Goal: Browse casually

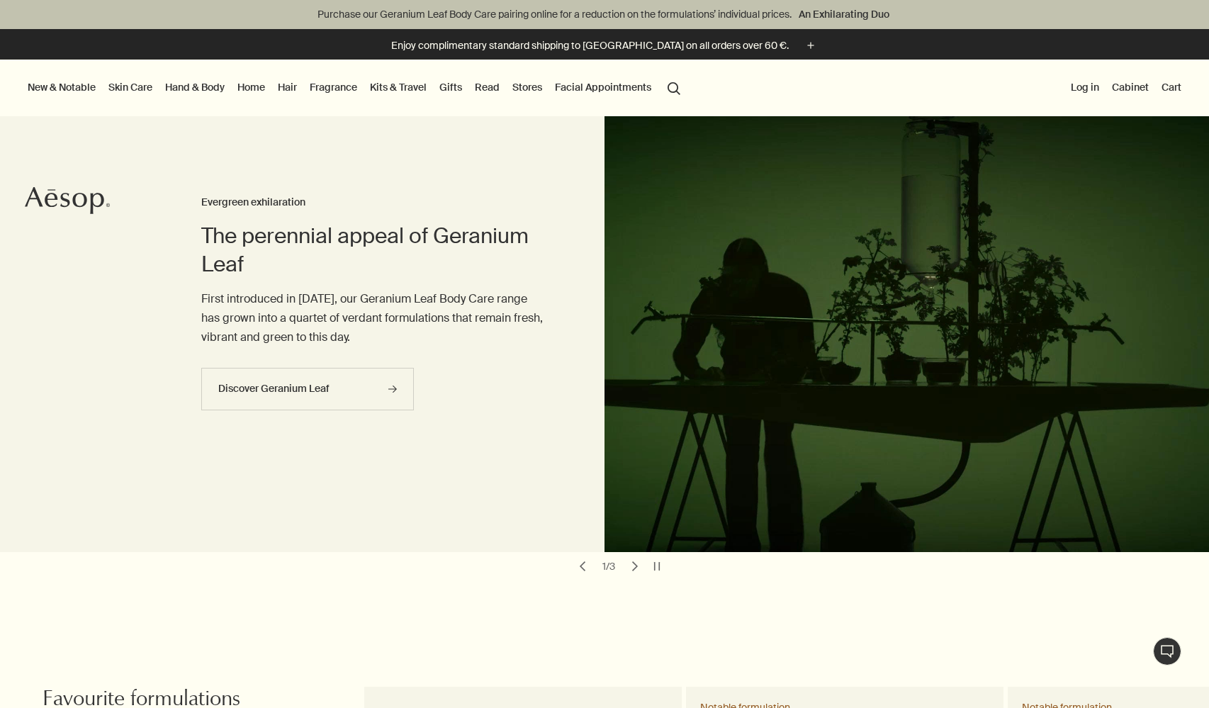
click at [635, 565] on button "chevron" at bounding box center [635, 566] width 20 height 20
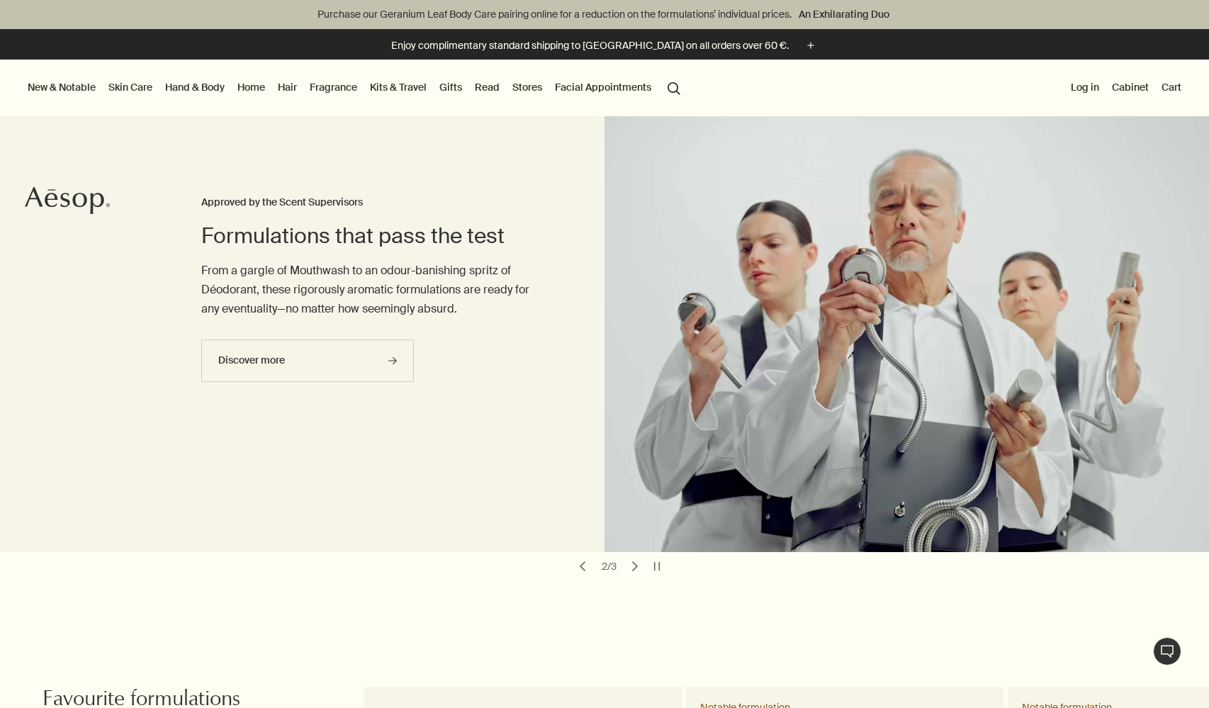
click at [635, 565] on button "chevron" at bounding box center [635, 566] width 20 height 20
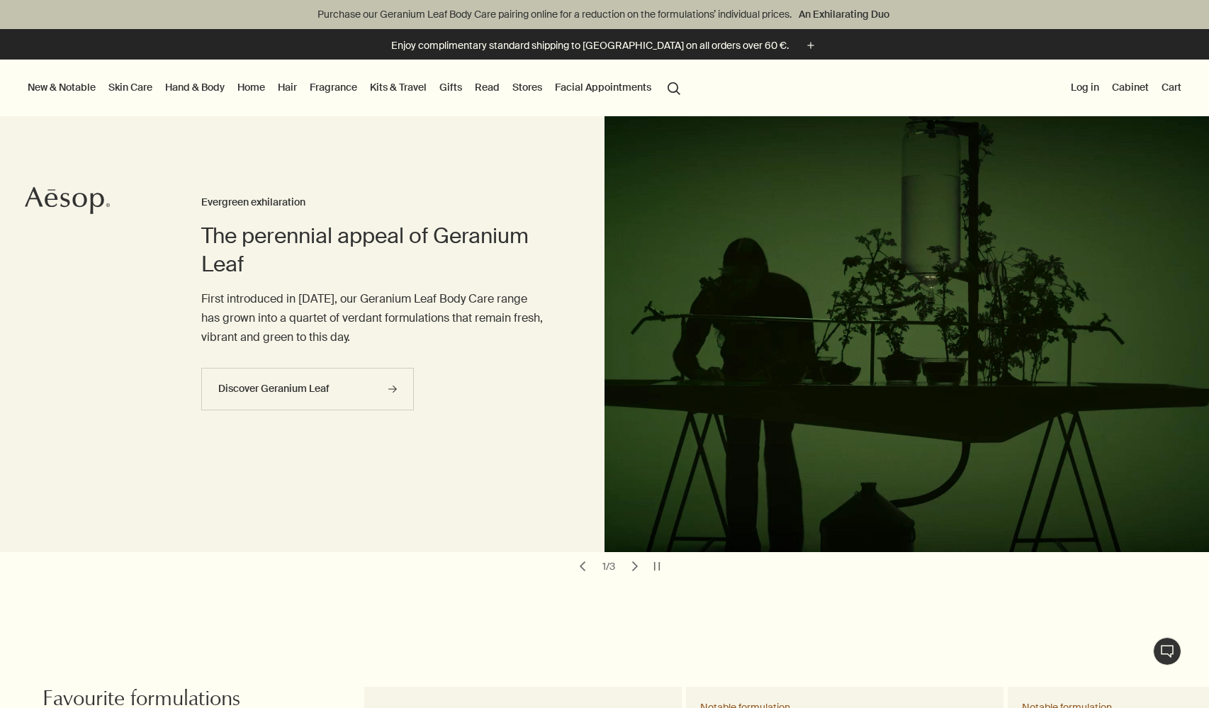
click at [585, 565] on button "chevron" at bounding box center [583, 566] width 20 height 20
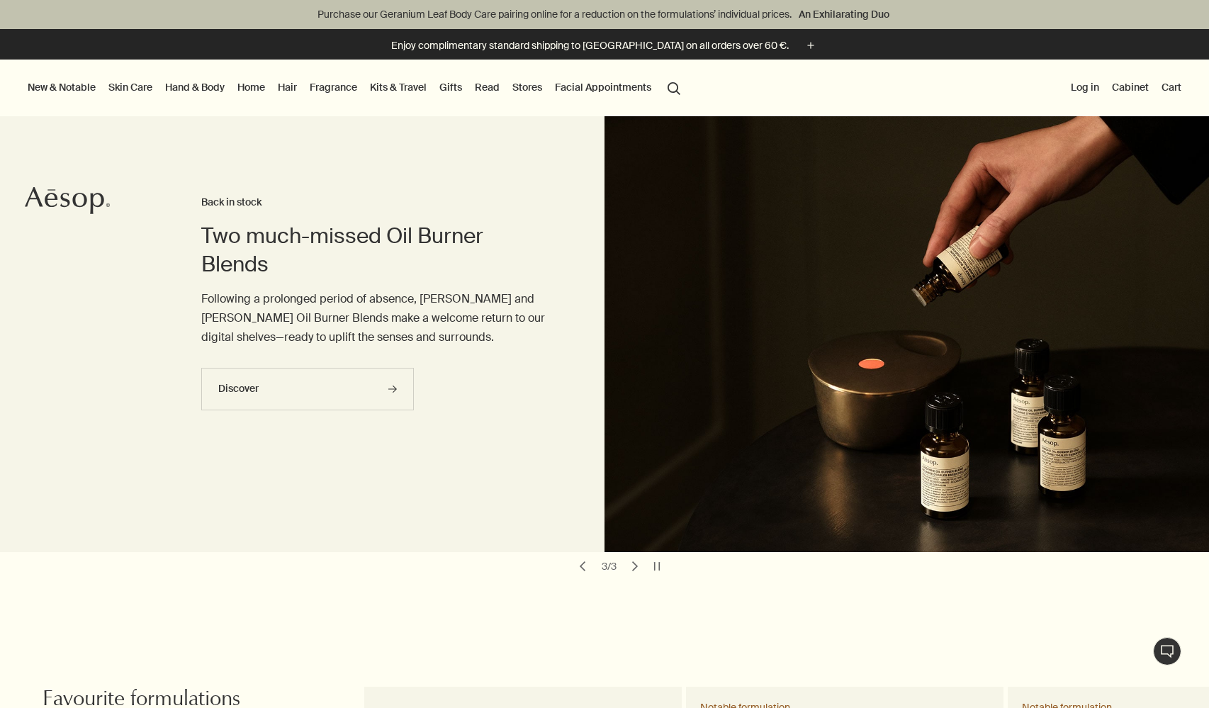
click at [585, 564] on button "chevron" at bounding box center [583, 566] width 20 height 20
click at [582, 565] on button "chevron" at bounding box center [583, 566] width 20 height 20
click at [584, 566] on button "chevron" at bounding box center [583, 566] width 20 height 20
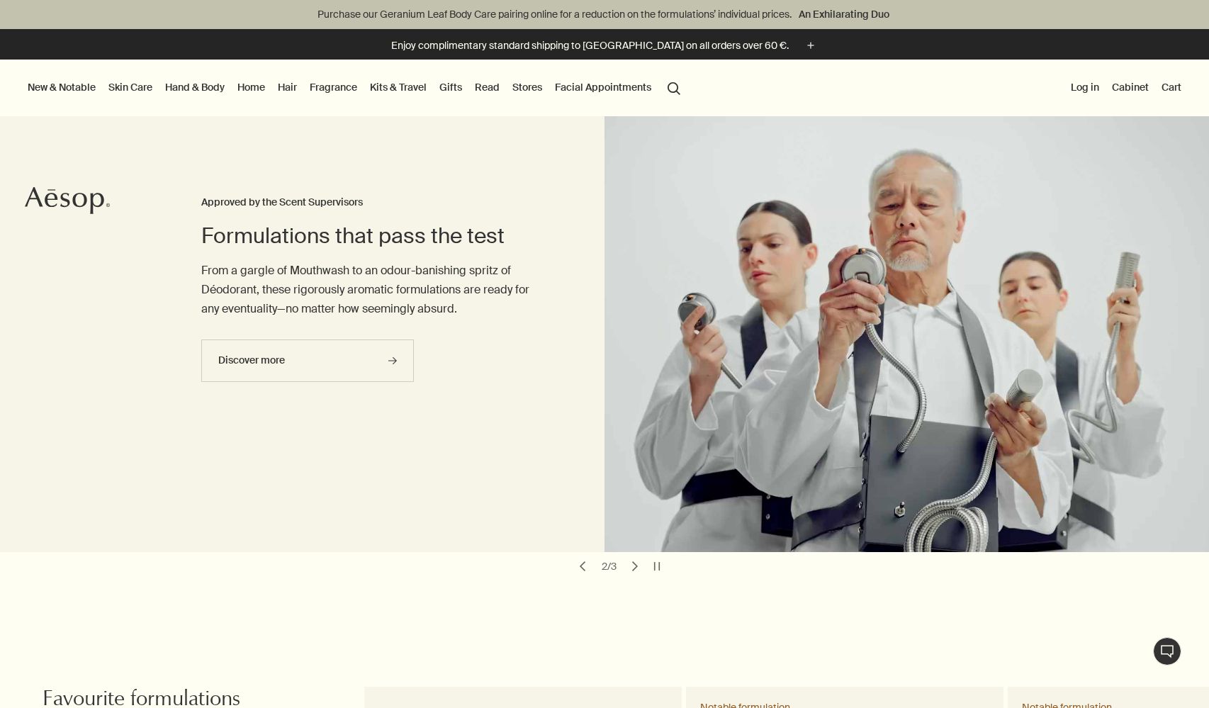
click at [584, 566] on button "chevron" at bounding box center [583, 566] width 20 height 20
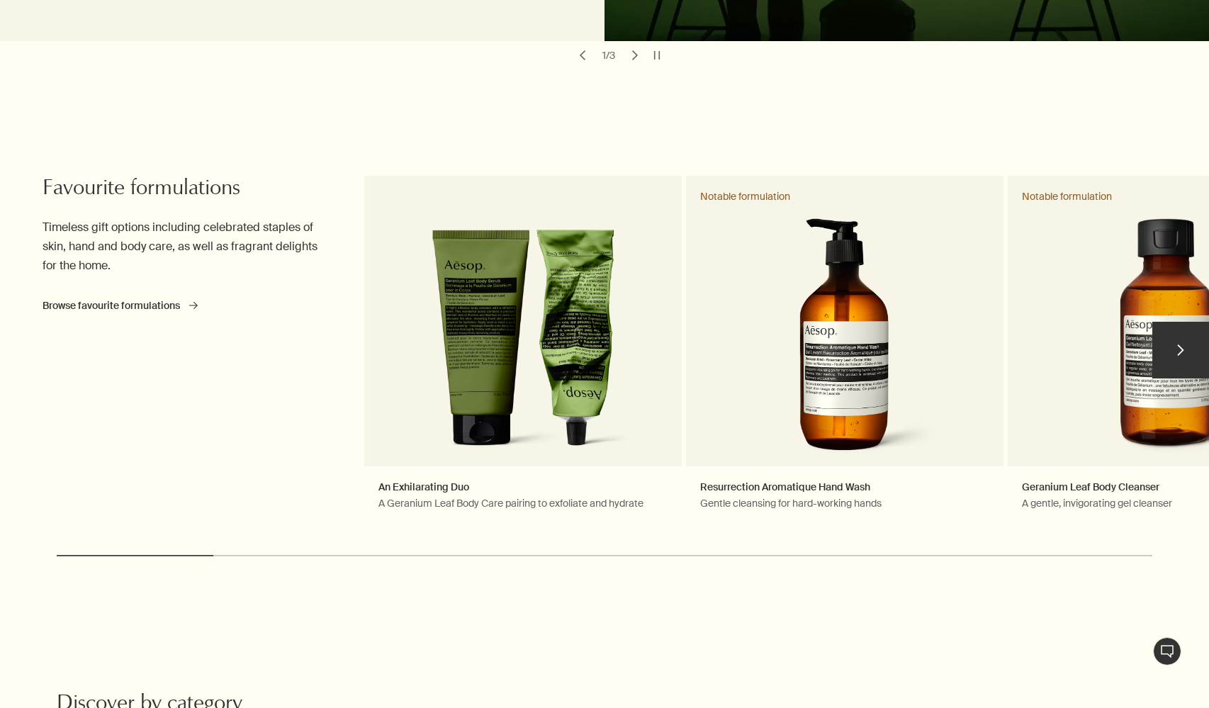
scroll to position [511, 0]
click at [1179, 344] on button "chevron" at bounding box center [1181, 350] width 57 height 57
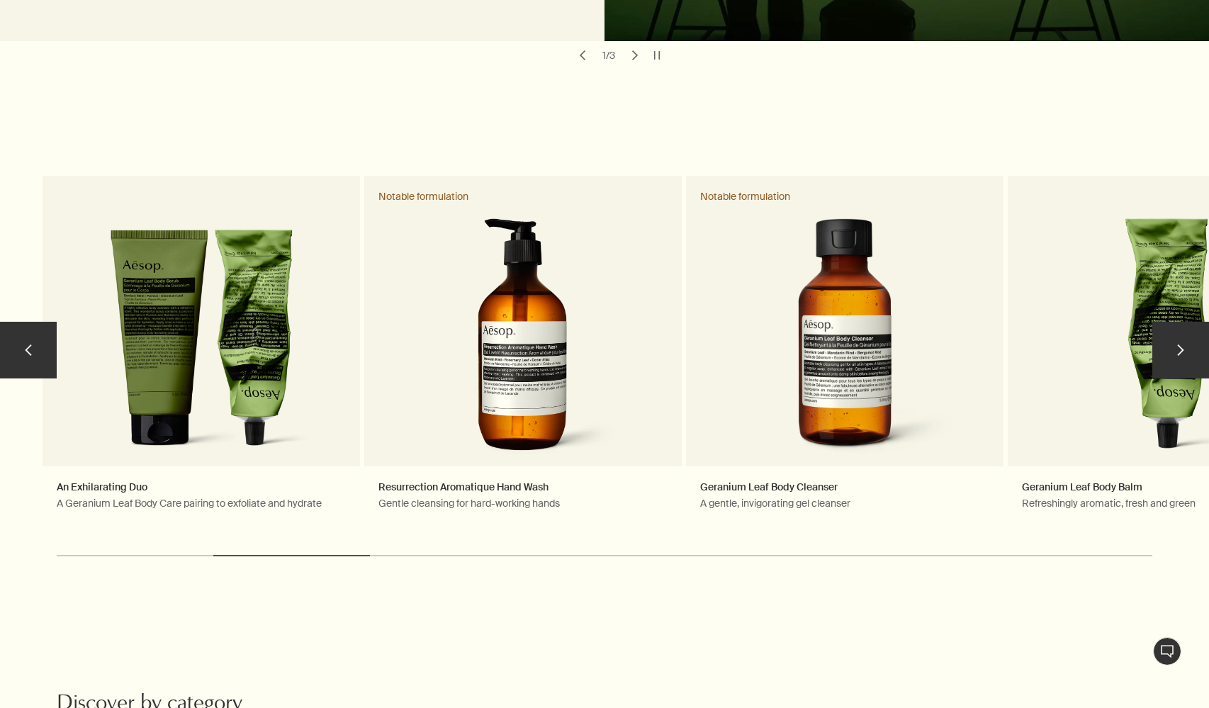
click at [1179, 344] on button "chevron" at bounding box center [1181, 350] width 57 height 57
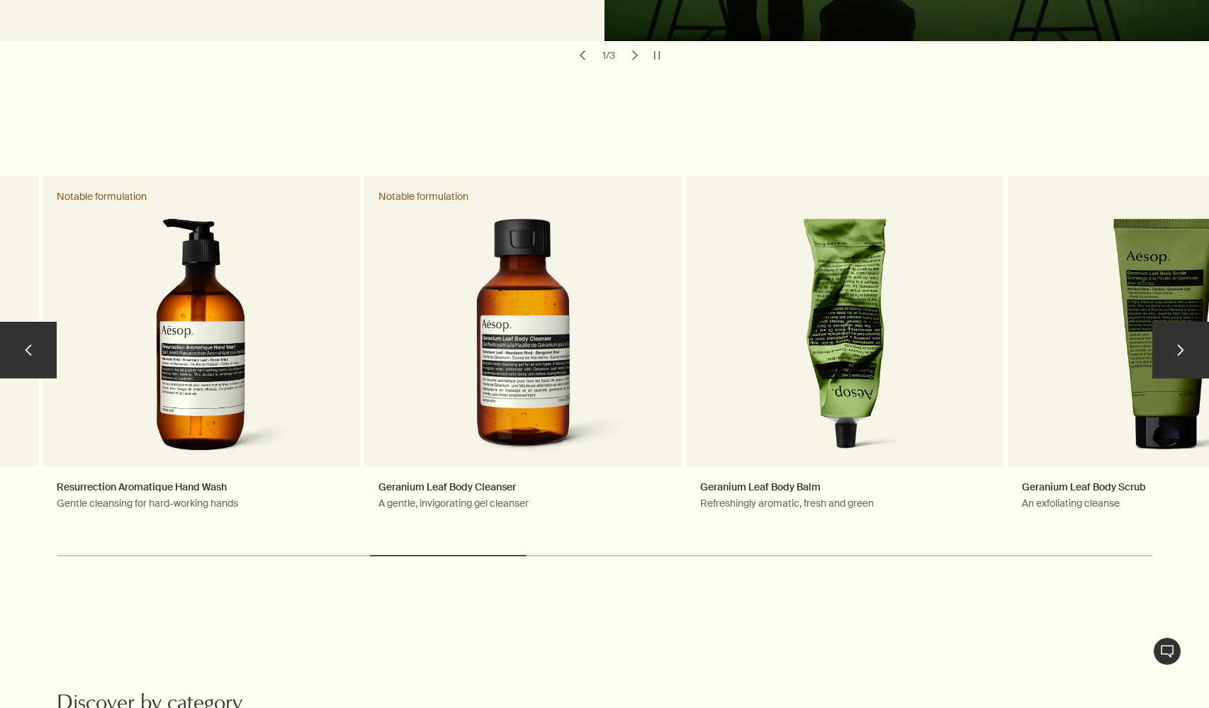
click at [1179, 344] on button "chevron" at bounding box center [1181, 350] width 57 height 57
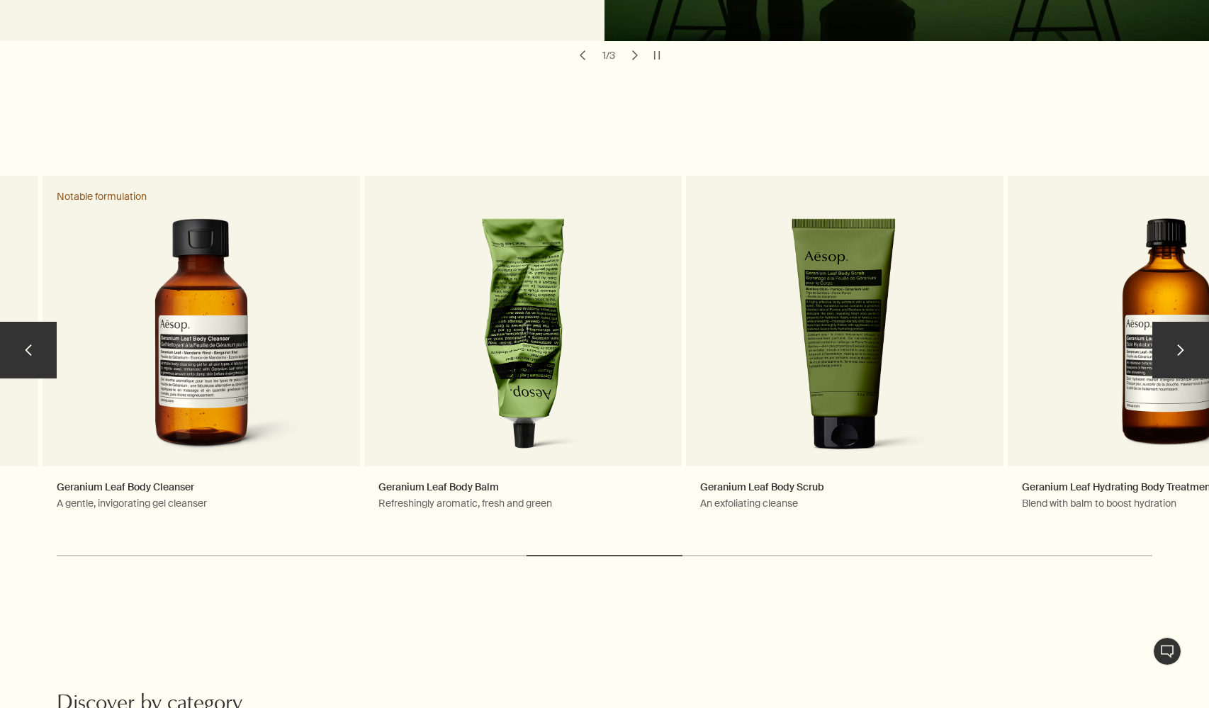
click at [1179, 344] on button "chevron" at bounding box center [1181, 350] width 57 height 57
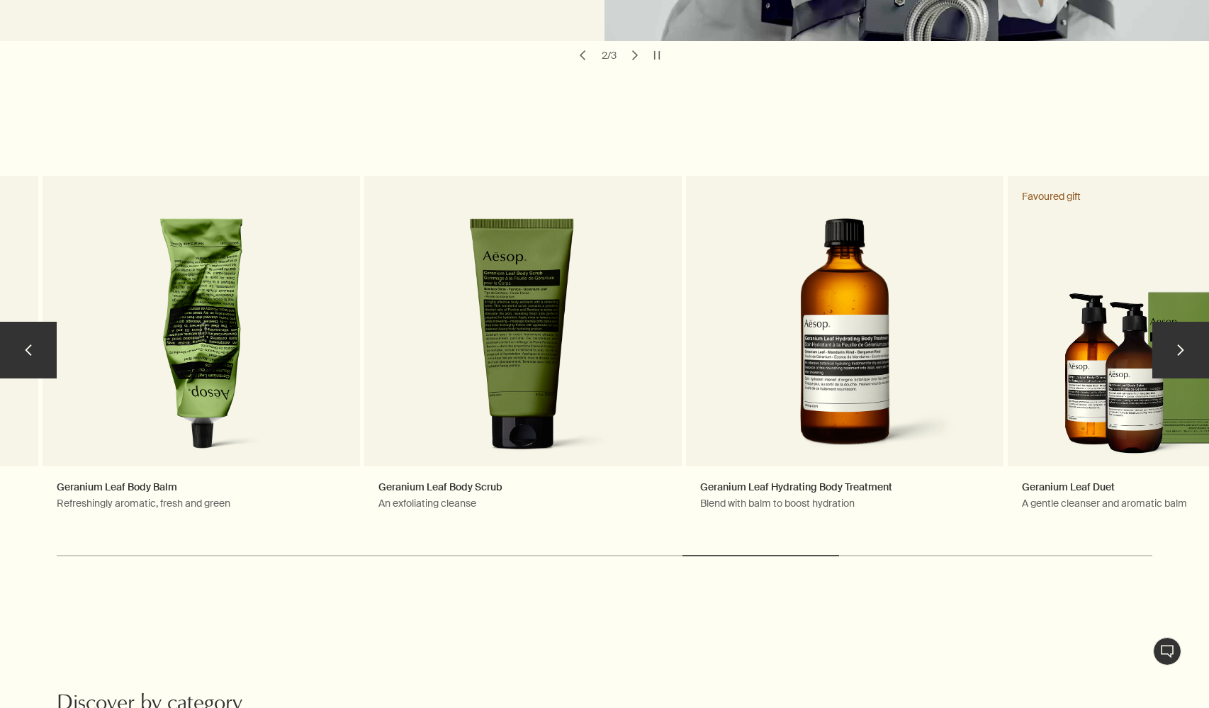
click at [1179, 344] on button "chevron" at bounding box center [1181, 350] width 57 height 57
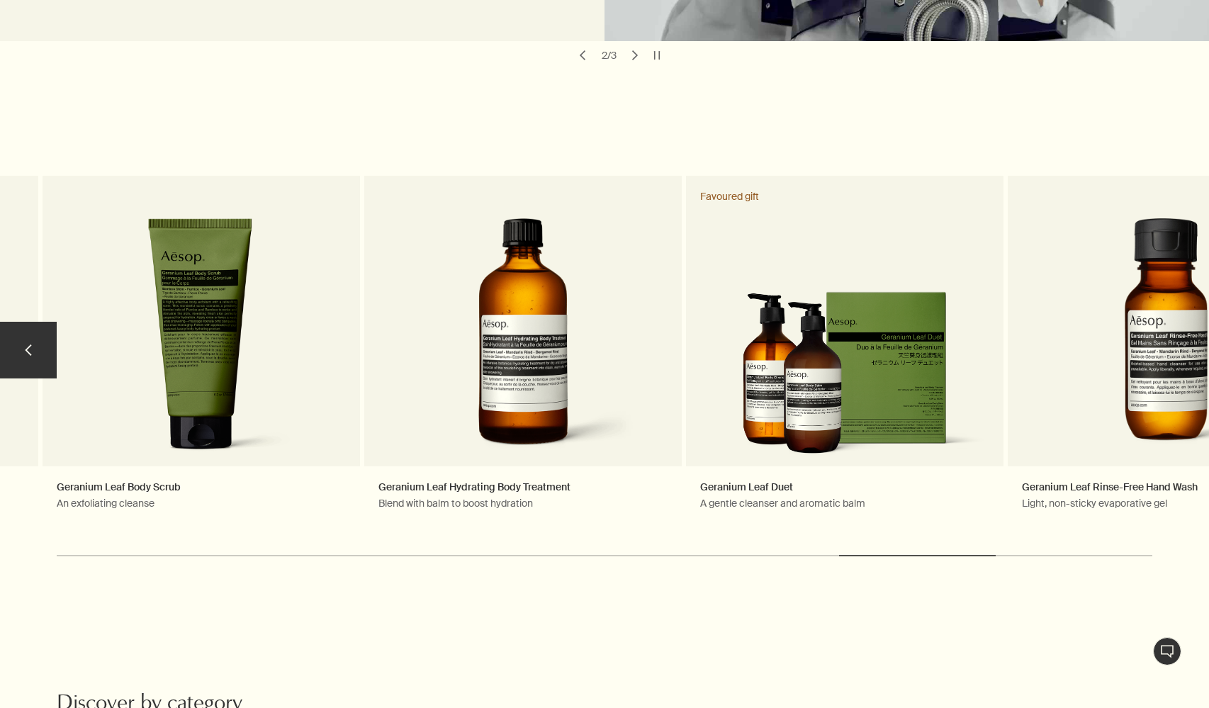
click at [26, 344] on button "chevron" at bounding box center [28, 350] width 57 height 57
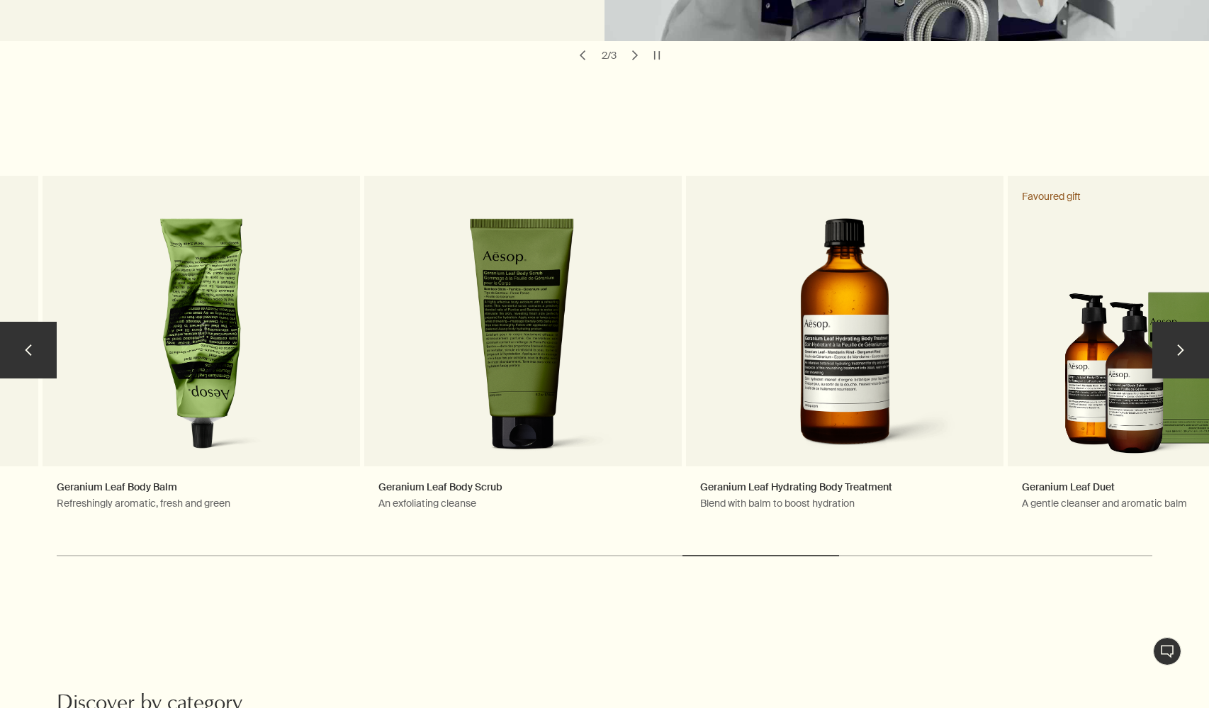
click at [26, 344] on button "chevron" at bounding box center [28, 350] width 57 height 57
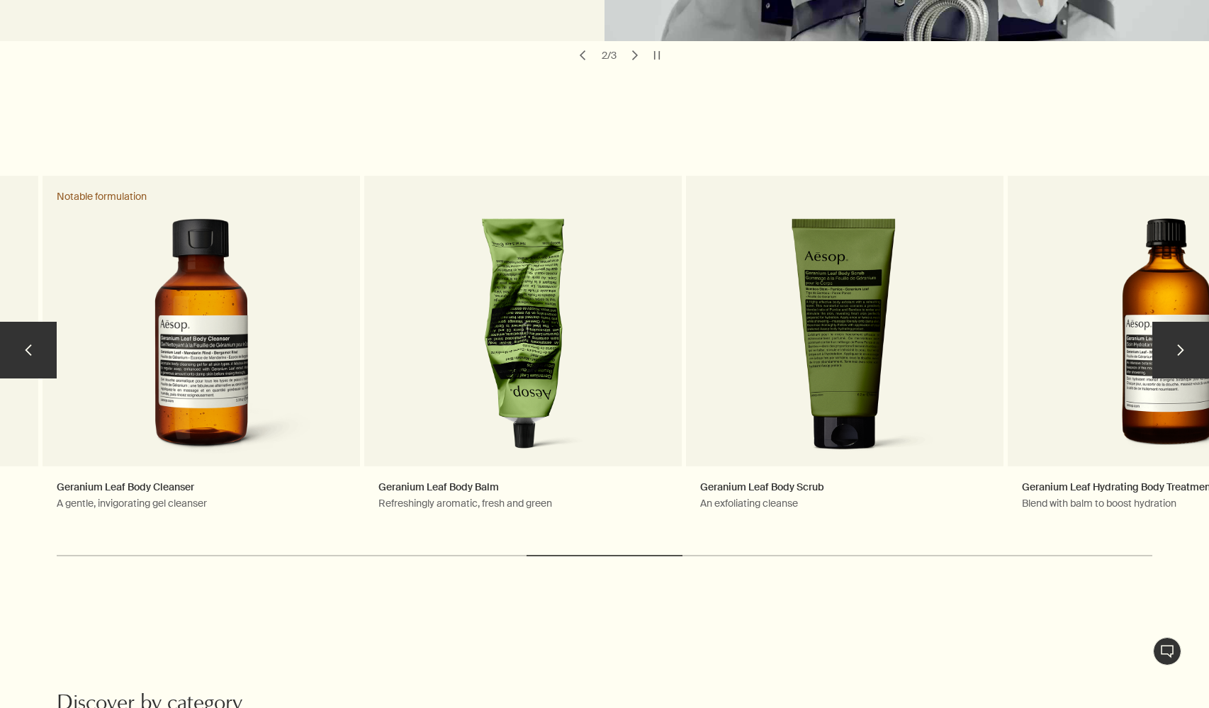
click at [26, 344] on button "chevron" at bounding box center [28, 350] width 57 height 57
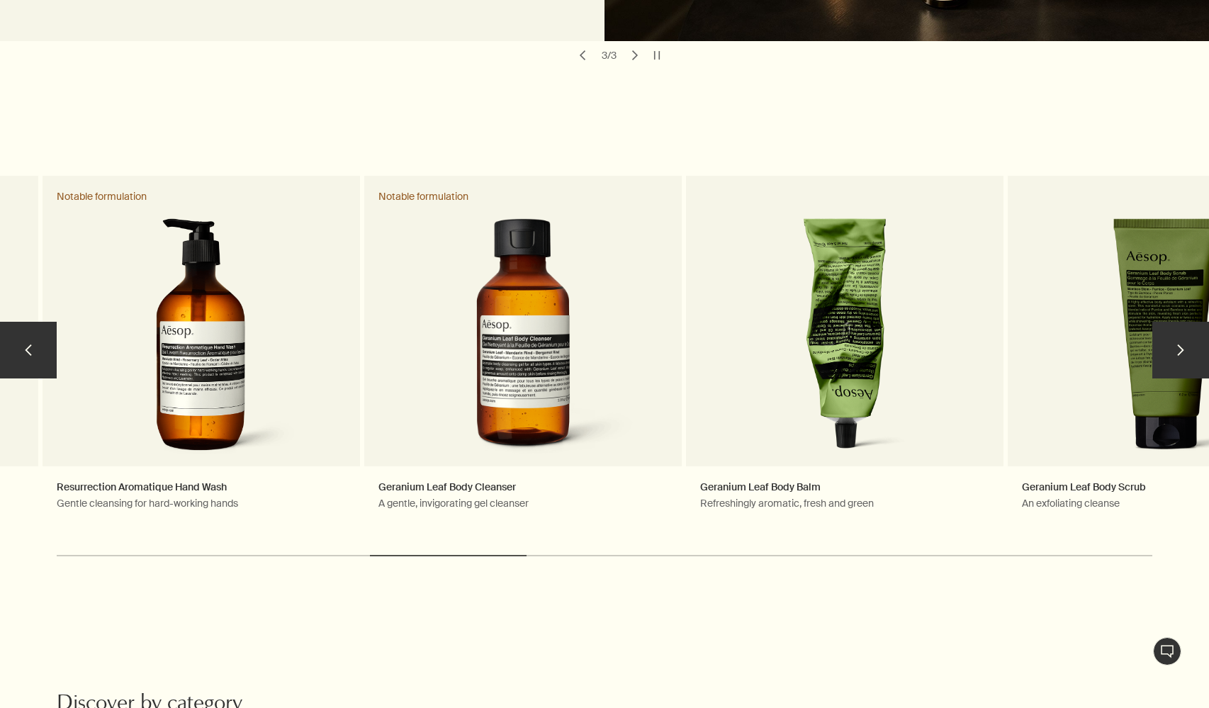
click at [26, 344] on button "chevron" at bounding box center [28, 350] width 57 height 57
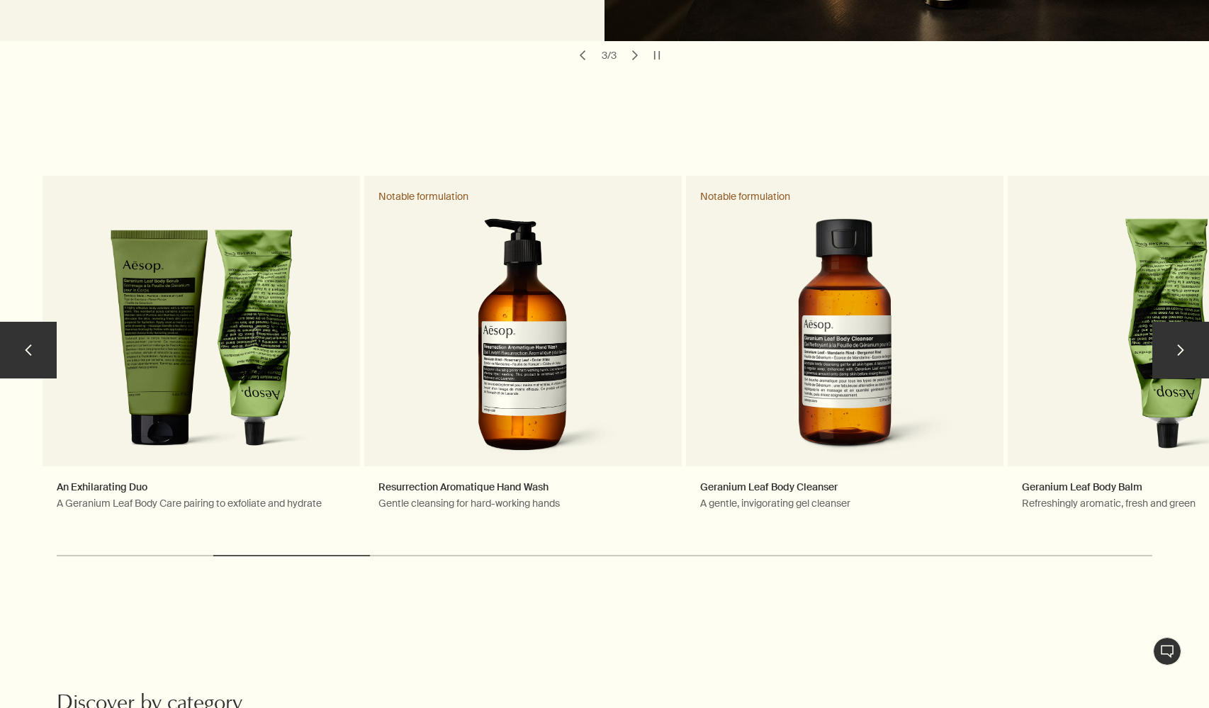
click at [26, 344] on button "chevron" at bounding box center [28, 350] width 57 height 57
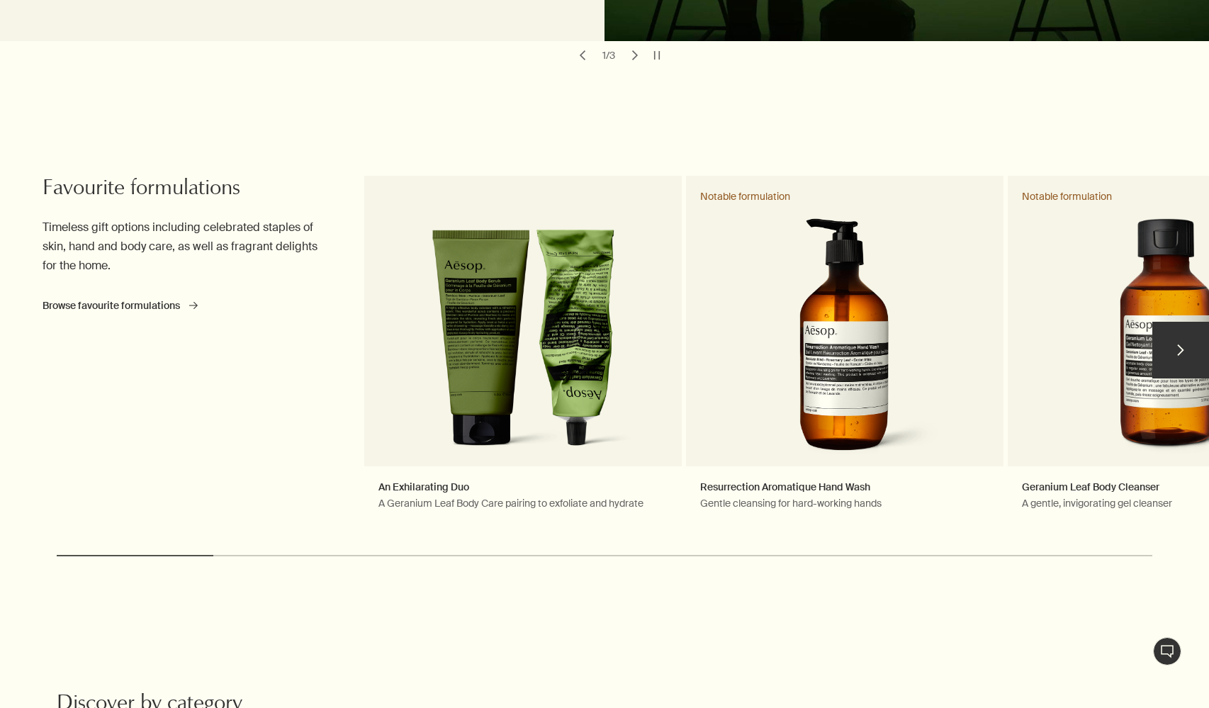
click at [1182, 349] on button "chevron" at bounding box center [1181, 350] width 57 height 57
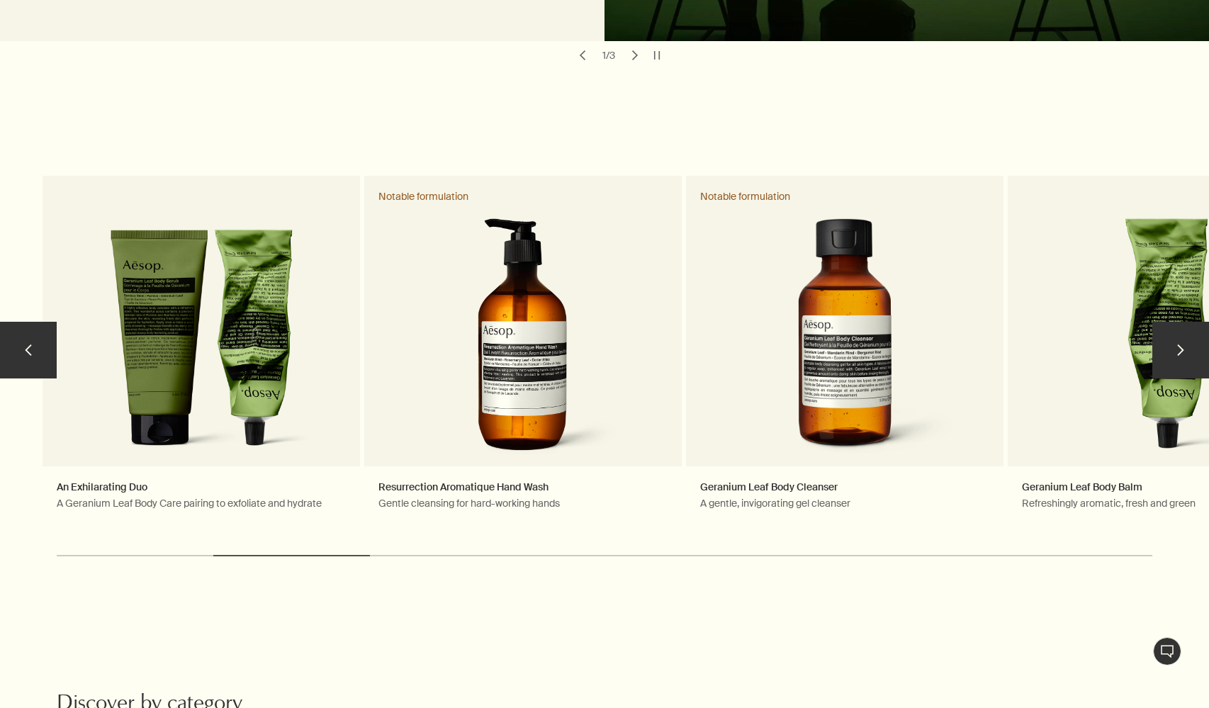
click at [18, 348] on button "chevron" at bounding box center [28, 350] width 57 height 57
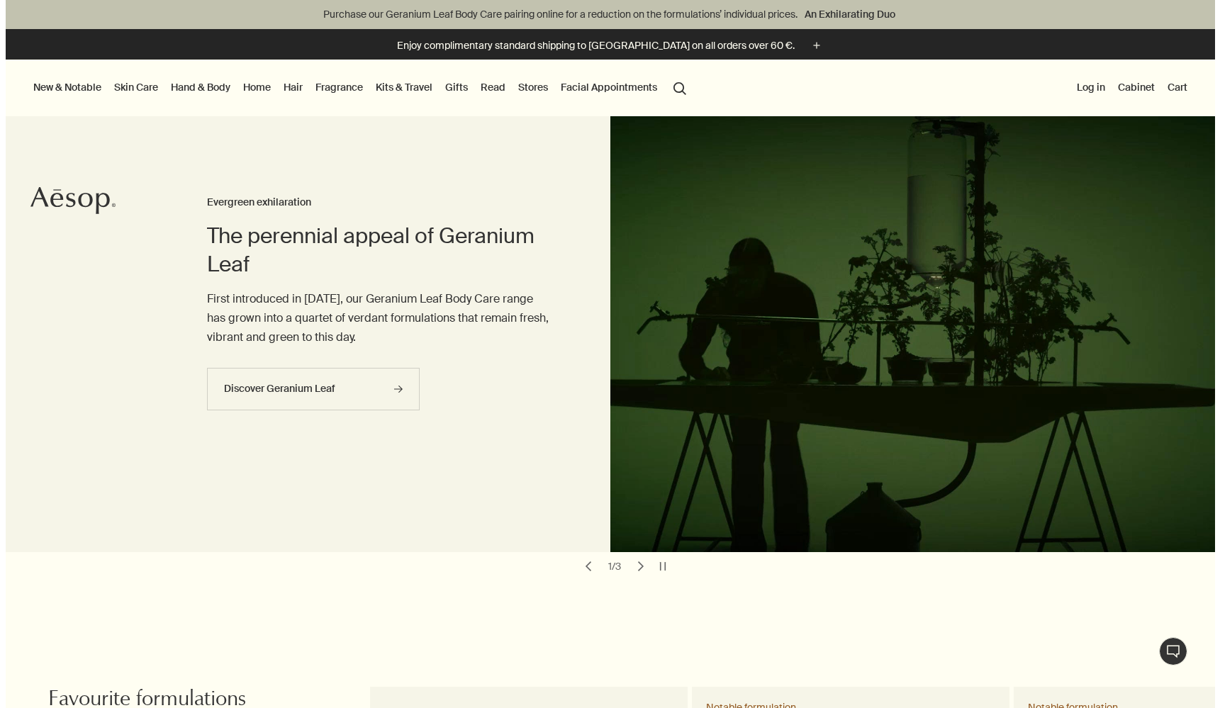
scroll to position [0, 0]
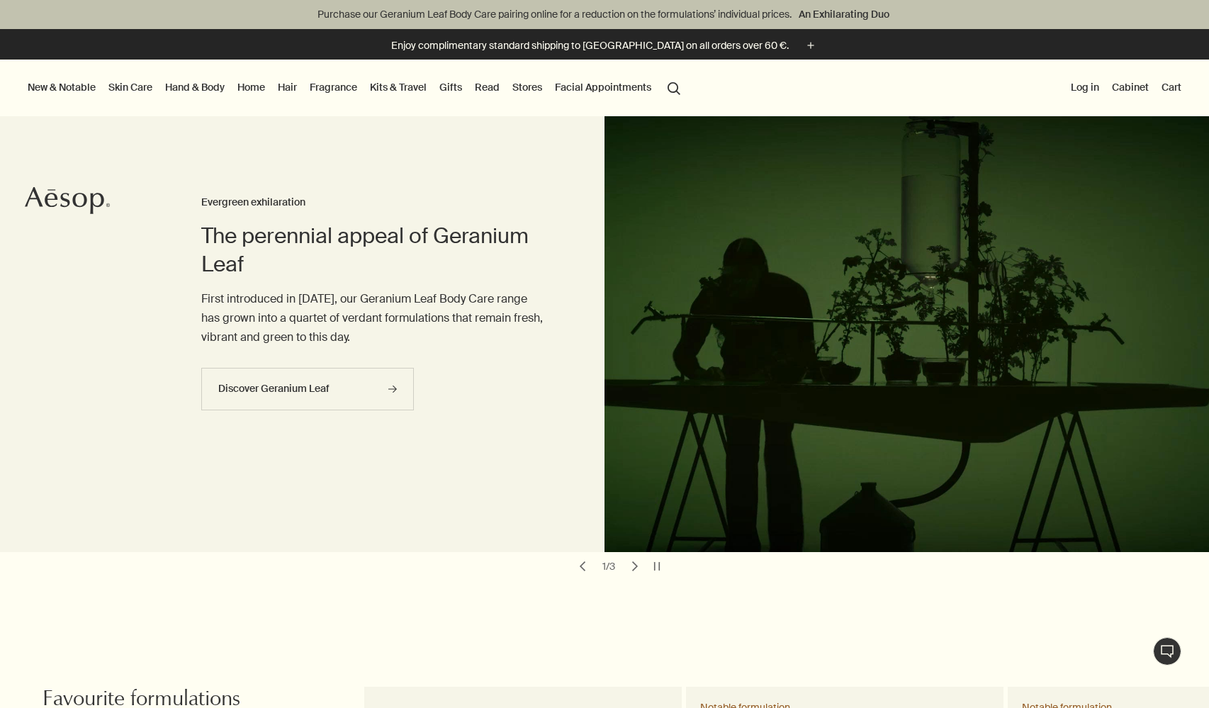
click at [194, 88] on link "Hand & Body" at bounding box center [194, 87] width 65 height 18
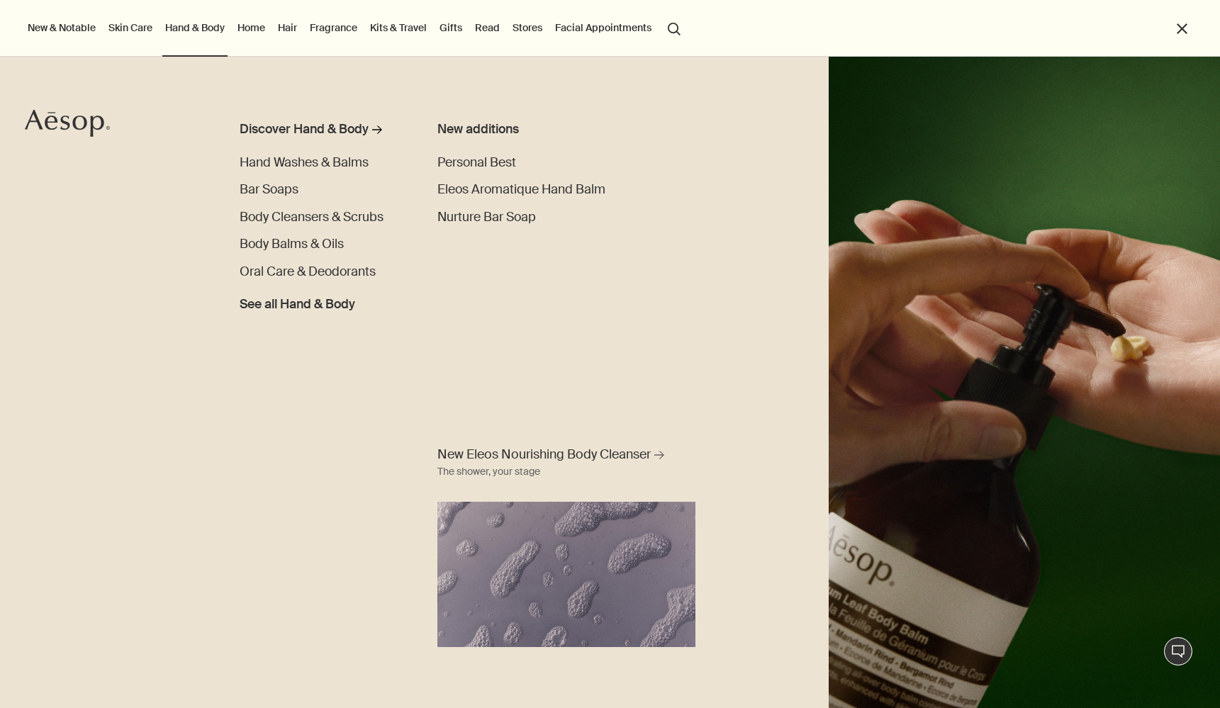
click at [130, 24] on link "Skin Care" at bounding box center [131, 27] width 50 height 18
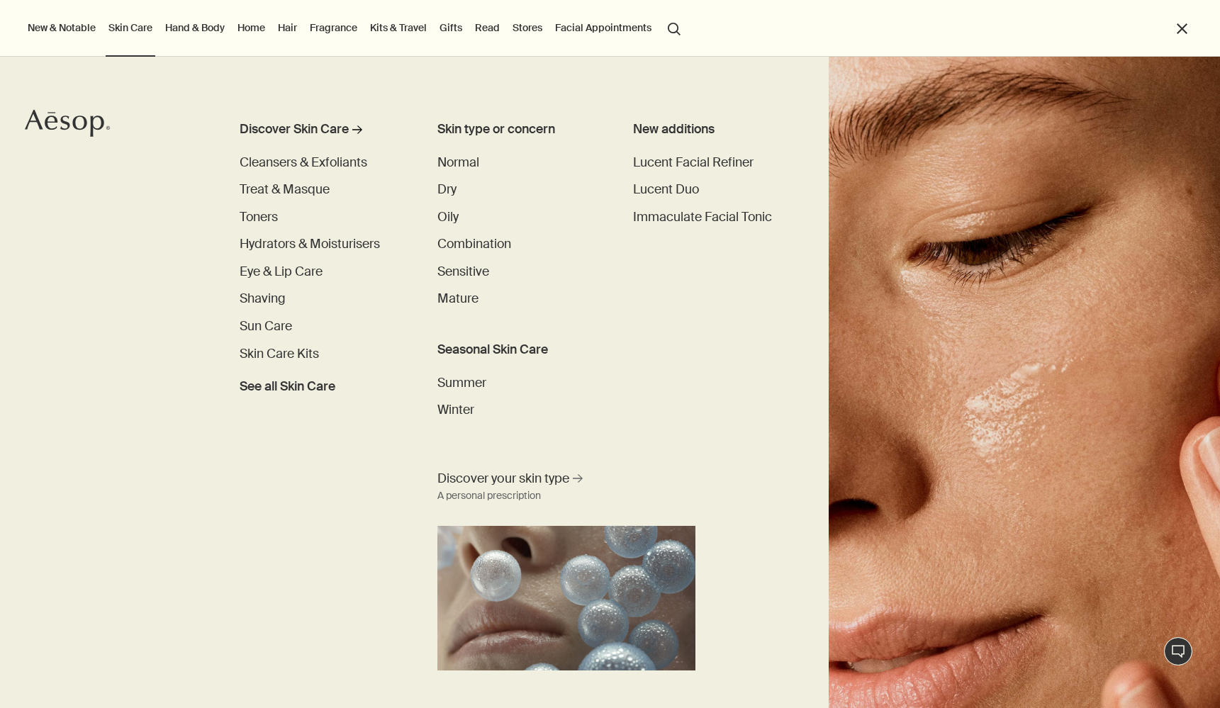
click at [325, 23] on link "Fragrance" at bounding box center [333, 27] width 53 height 18
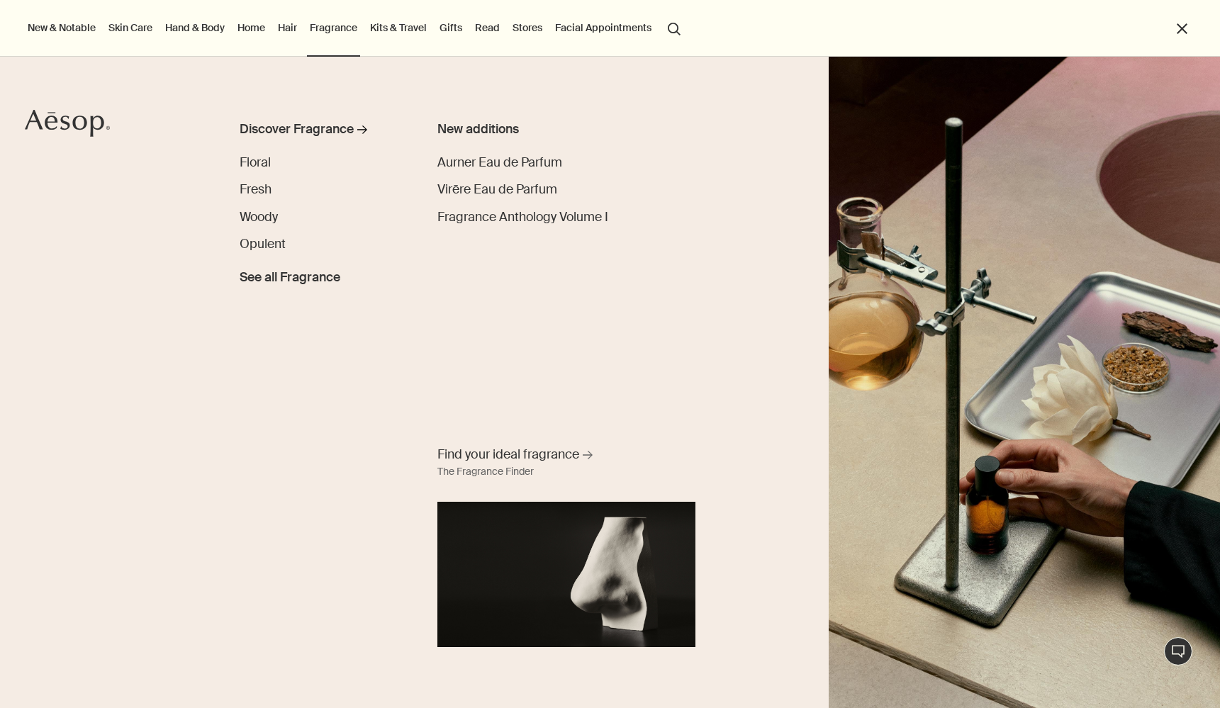
click at [862, 87] on img "primary" at bounding box center [1024, 382] width 391 height 651
click at [66, 121] on icon "Aesop" at bounding box center [67, 123] width 85 height 28
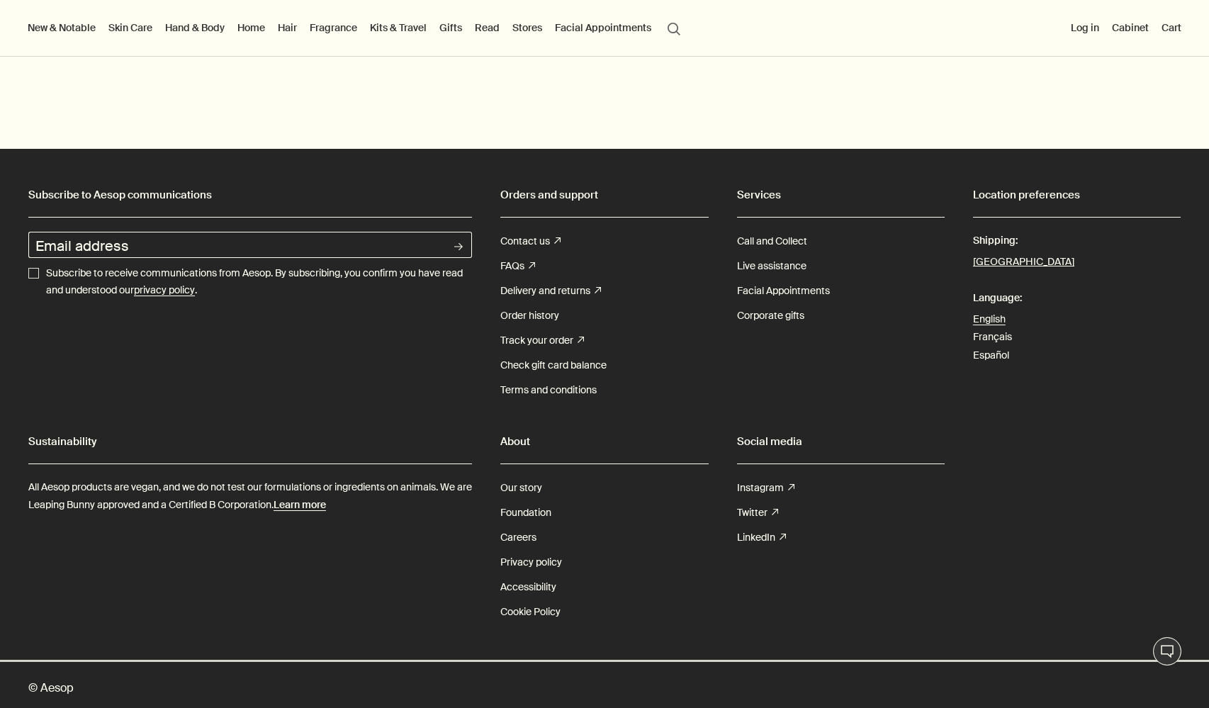
scroll to position [5078, 0]
click at [520, 483] on link "Our story" at bounding box center [521, 488] width 42 height 25
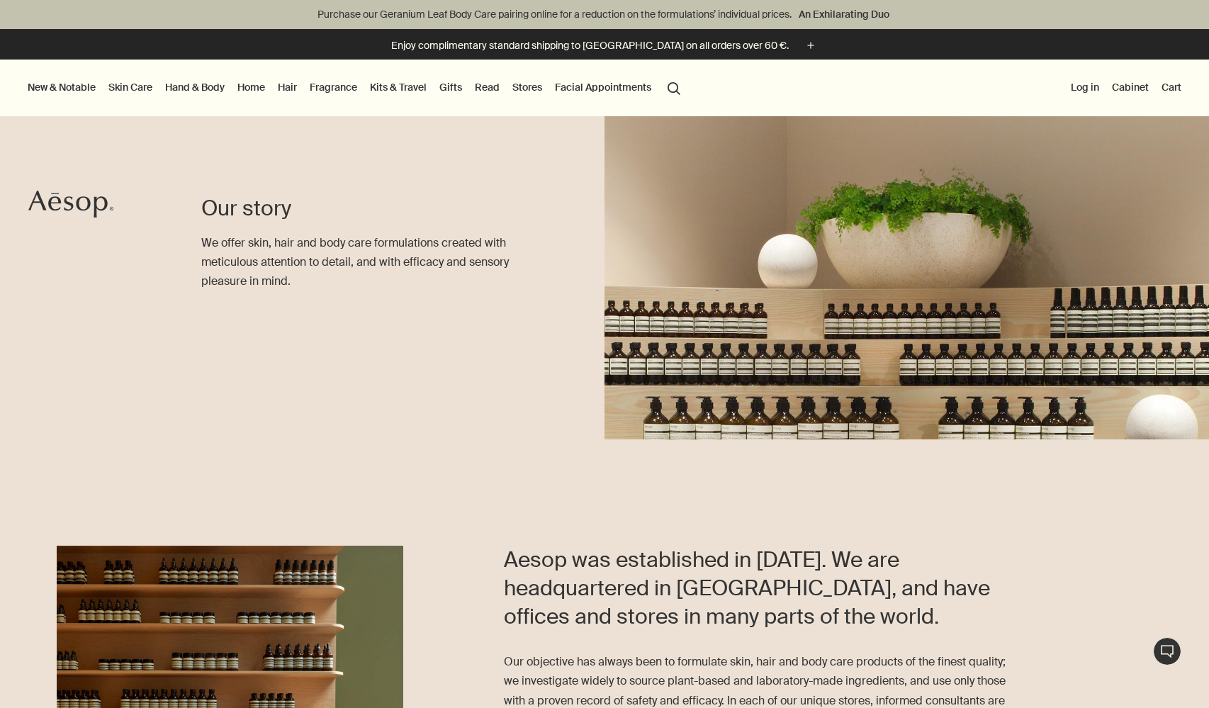
click at [55, 203] on icon at bounding box center [54, 203] width 13 height 14
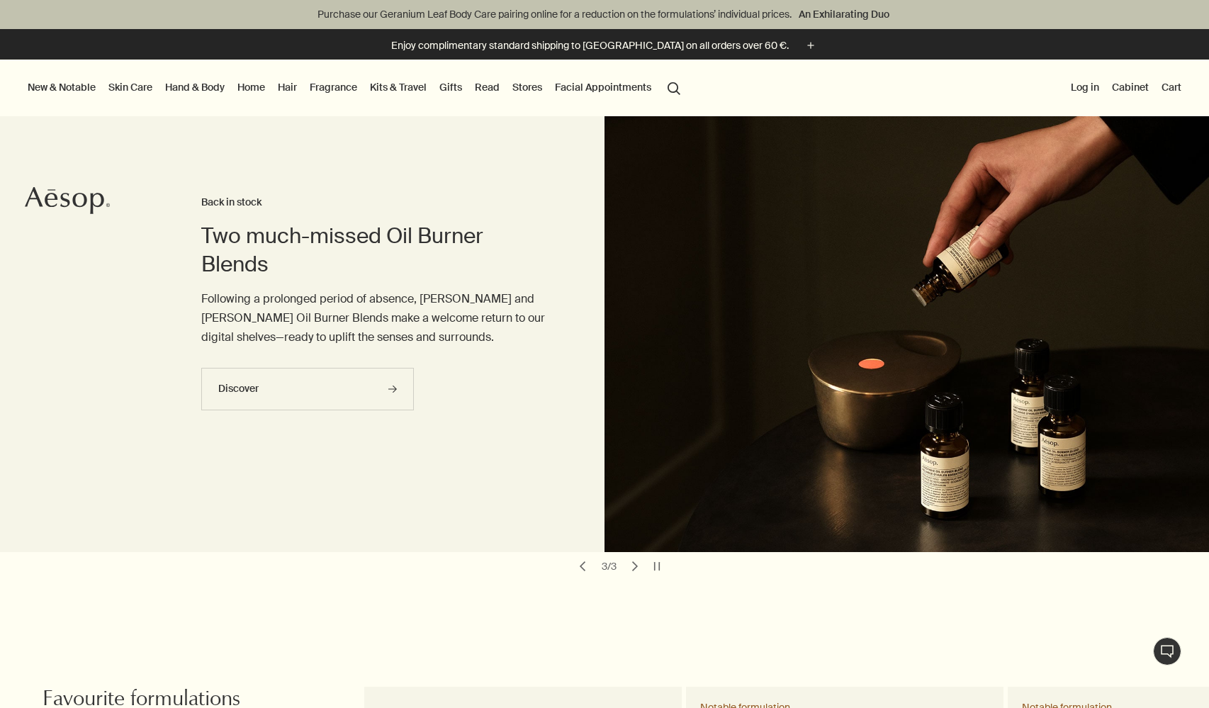
click at [583, 564] on button "chevron" at bounding box center [583, 566] width 20 height 20
click at [581, 564] on button "chevron" at bounding box center [583, 566] width 20 height 20
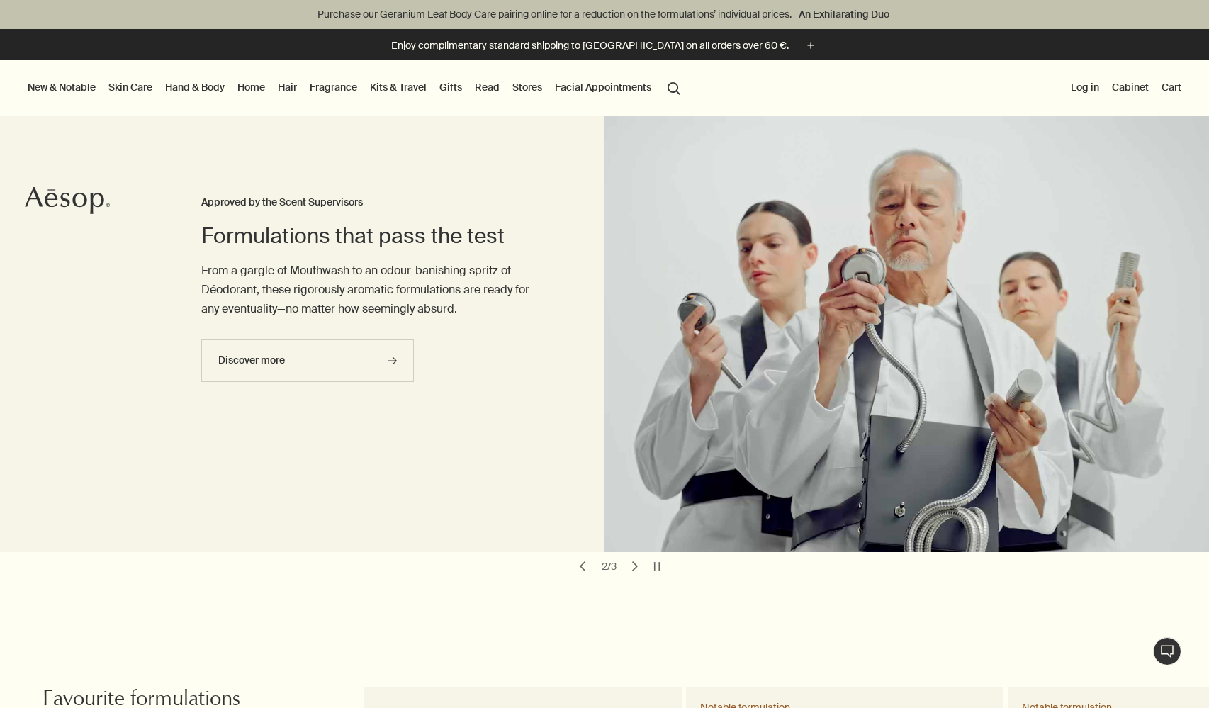
click at [581, 564] on button "chevron" at bounding box center [583, 566] width 20 height 20
click at [86, 208] on icon "Aesop" at bounding box center [67, 200] width 85 height 28
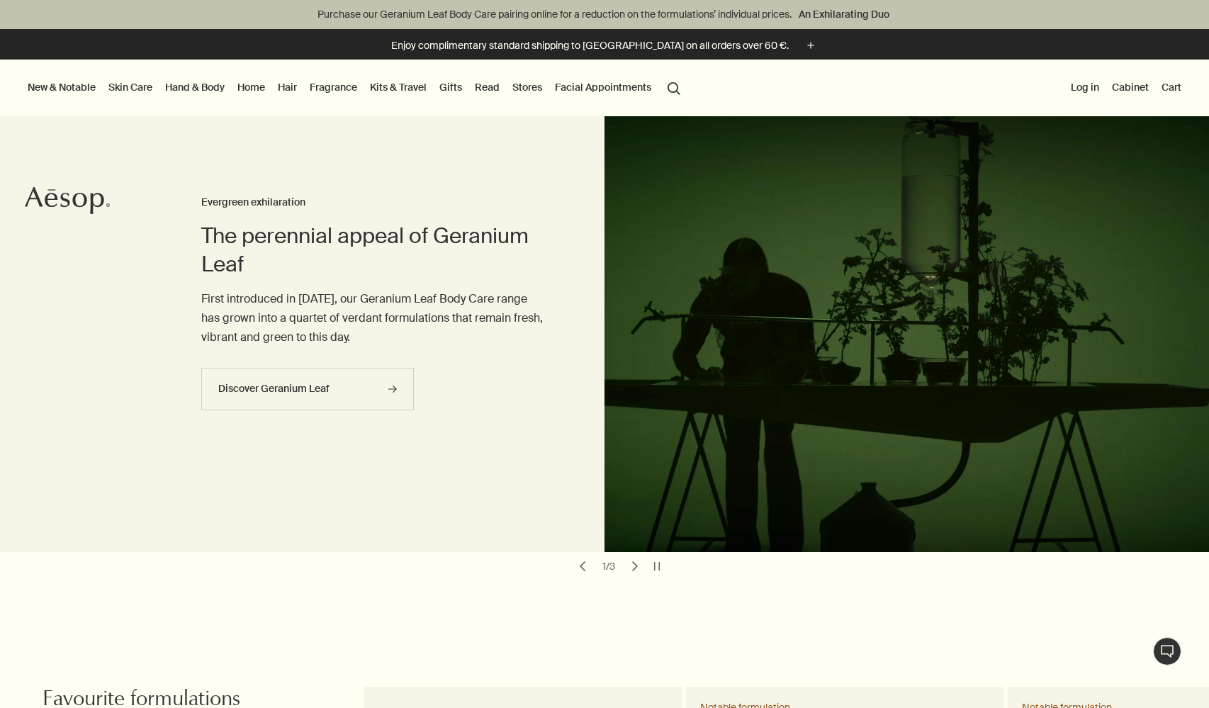
click at [410, 84] on link "Kits & Travel" at bounding box center [398, 87] width 62 height 18
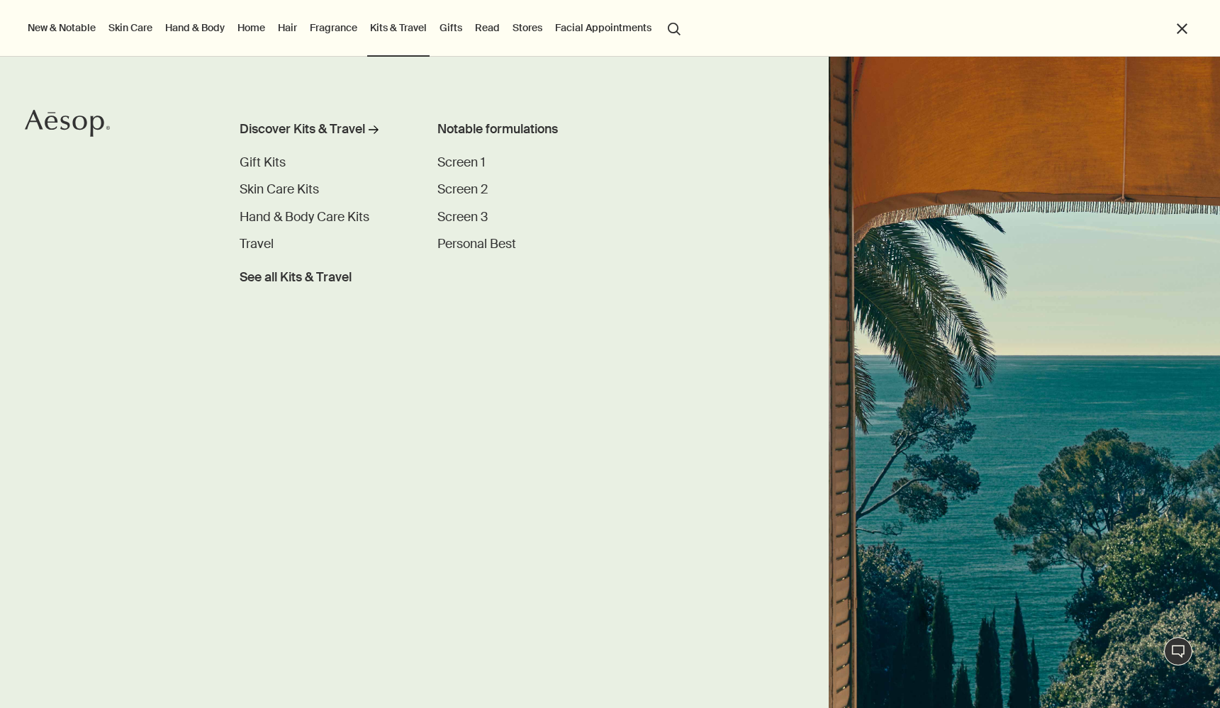
click at [70, 127] on icon "Aesop" at bounding box center [67, 123] width 85 height 28
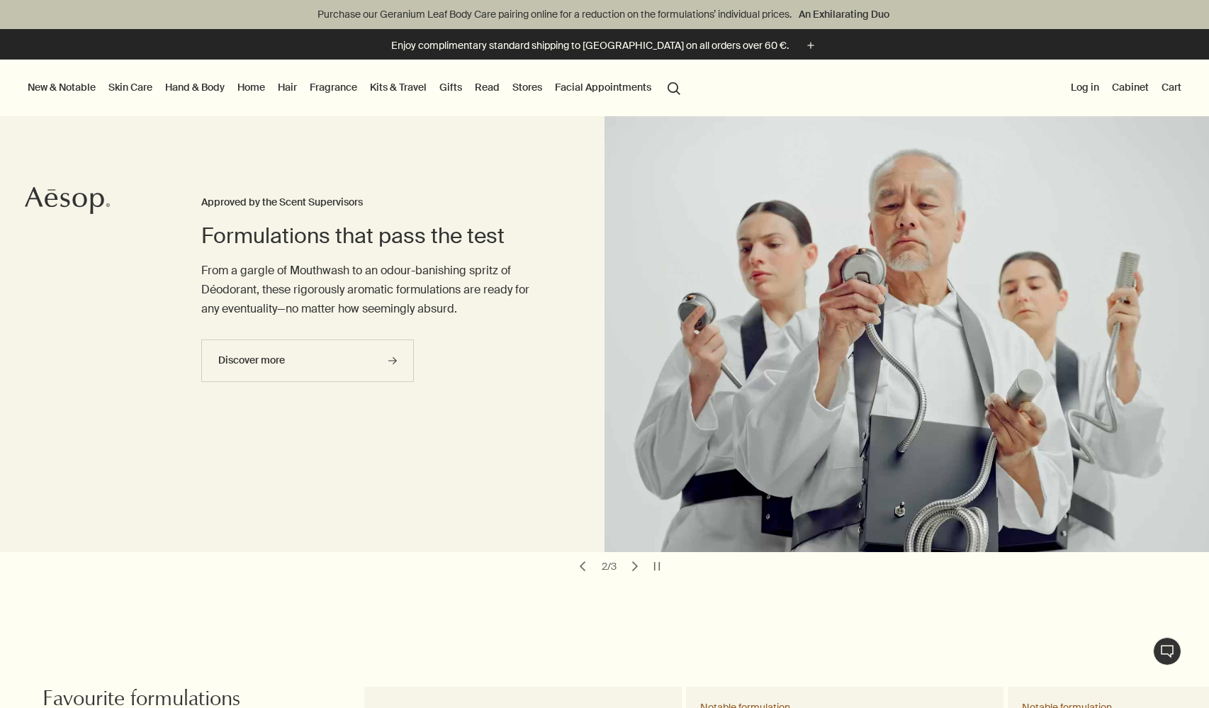
click at [347, 91] on link "Fragrance" at bounding box center [333, 87] width 53 height 18
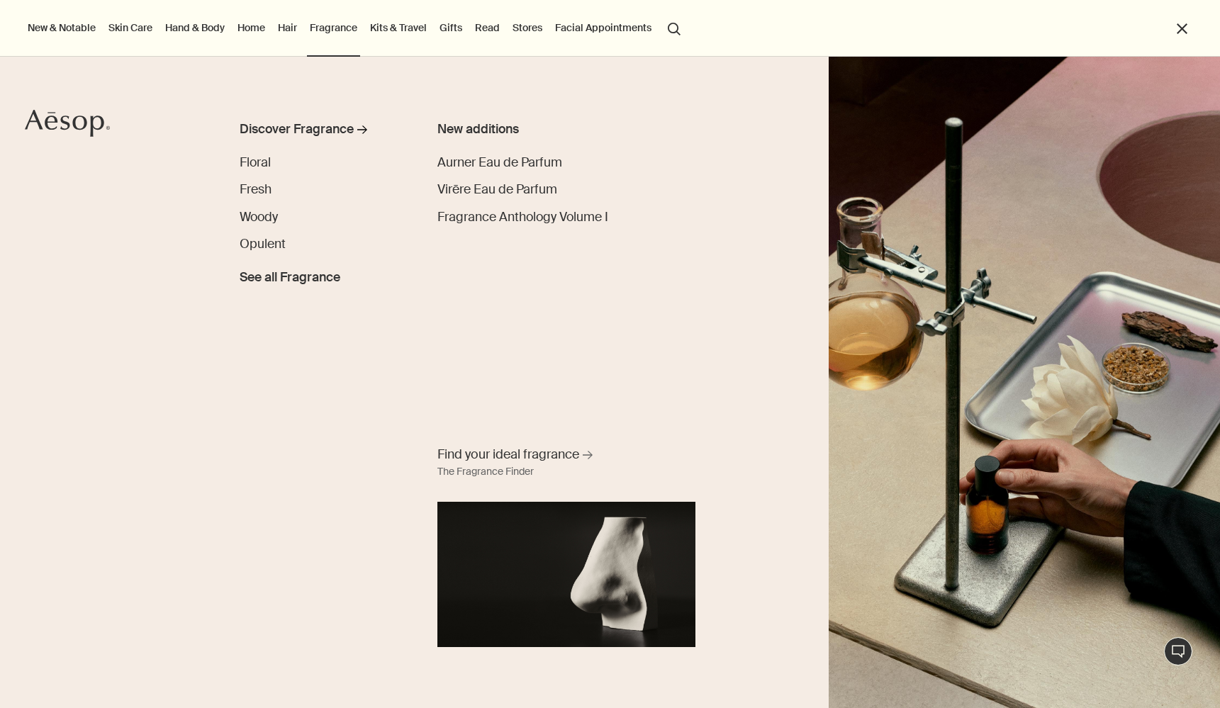
click at [261, 26] on link "Home" at bounding box center [251, 27] width 33 height 18
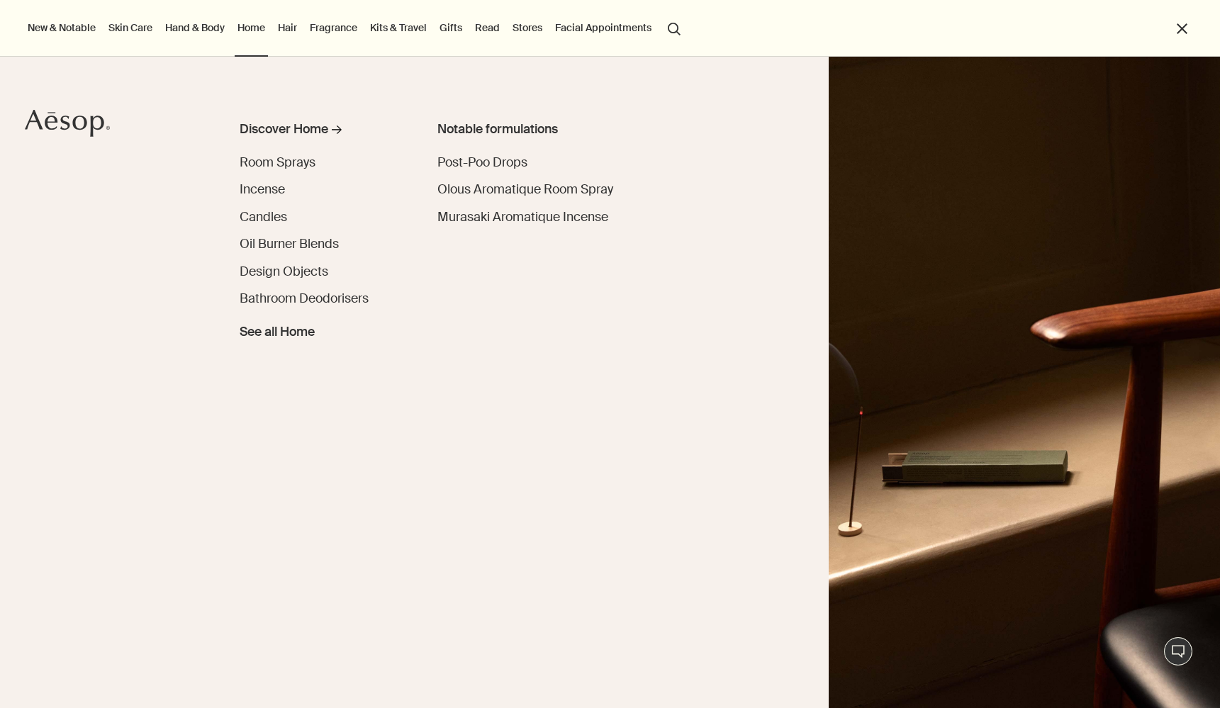
click at [1179, 29] on button "close" at bounding box center [1182, 29] width 16 height 16
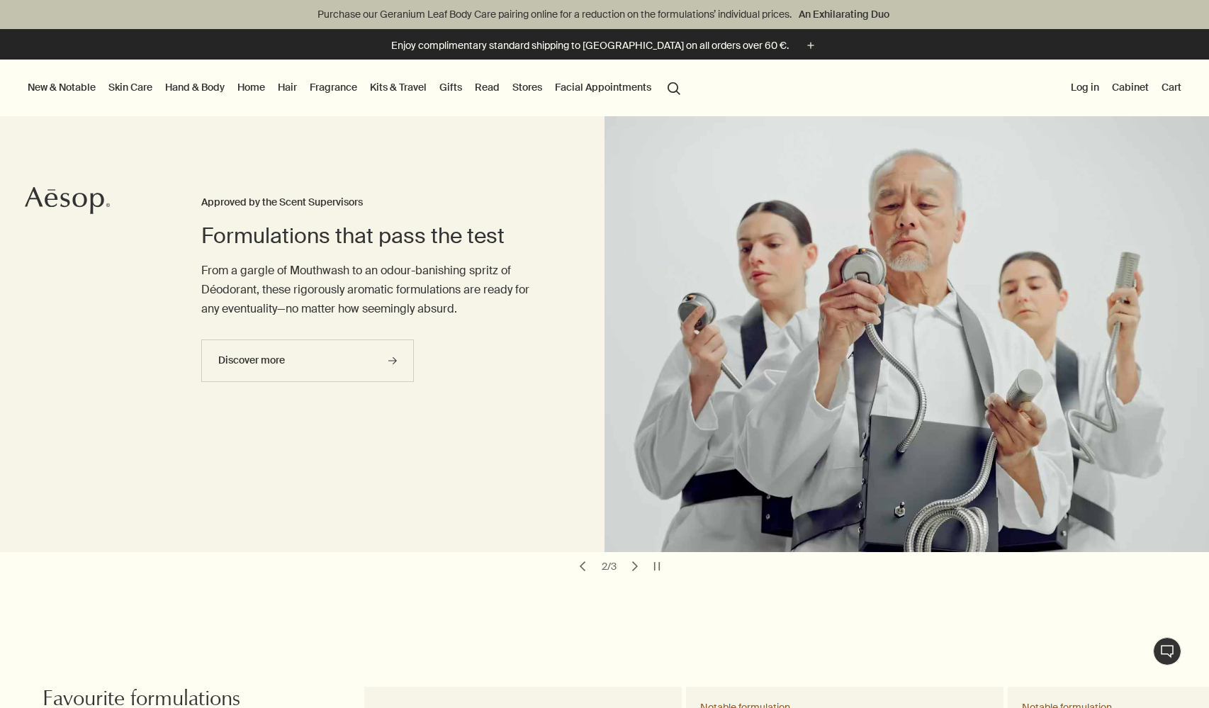
click at [281, 86] on link "Hair" at bounding box center [287, 87] width 25 height 18
